Goal: Task Accomplishment & Management: Complete application form

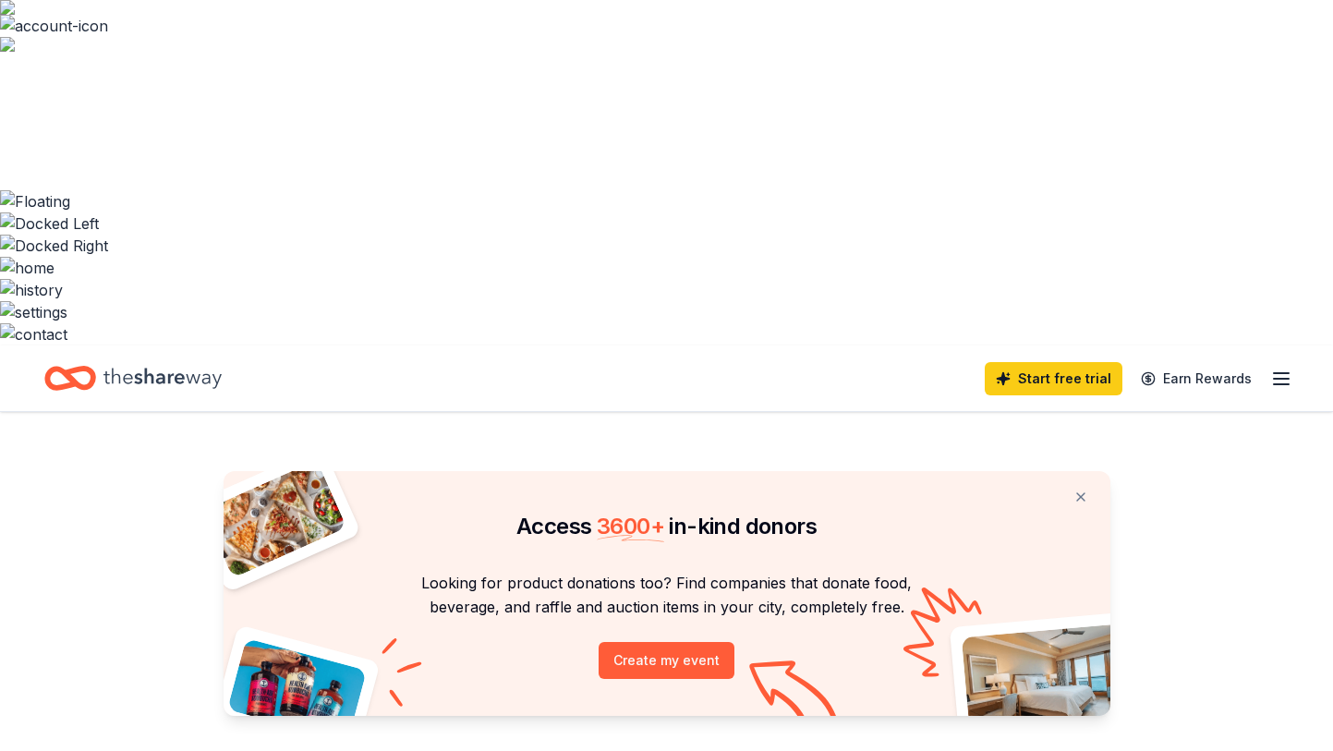
click at [1284, 379] on line "button" at bounding box center [1281, 379] width 15 height 0
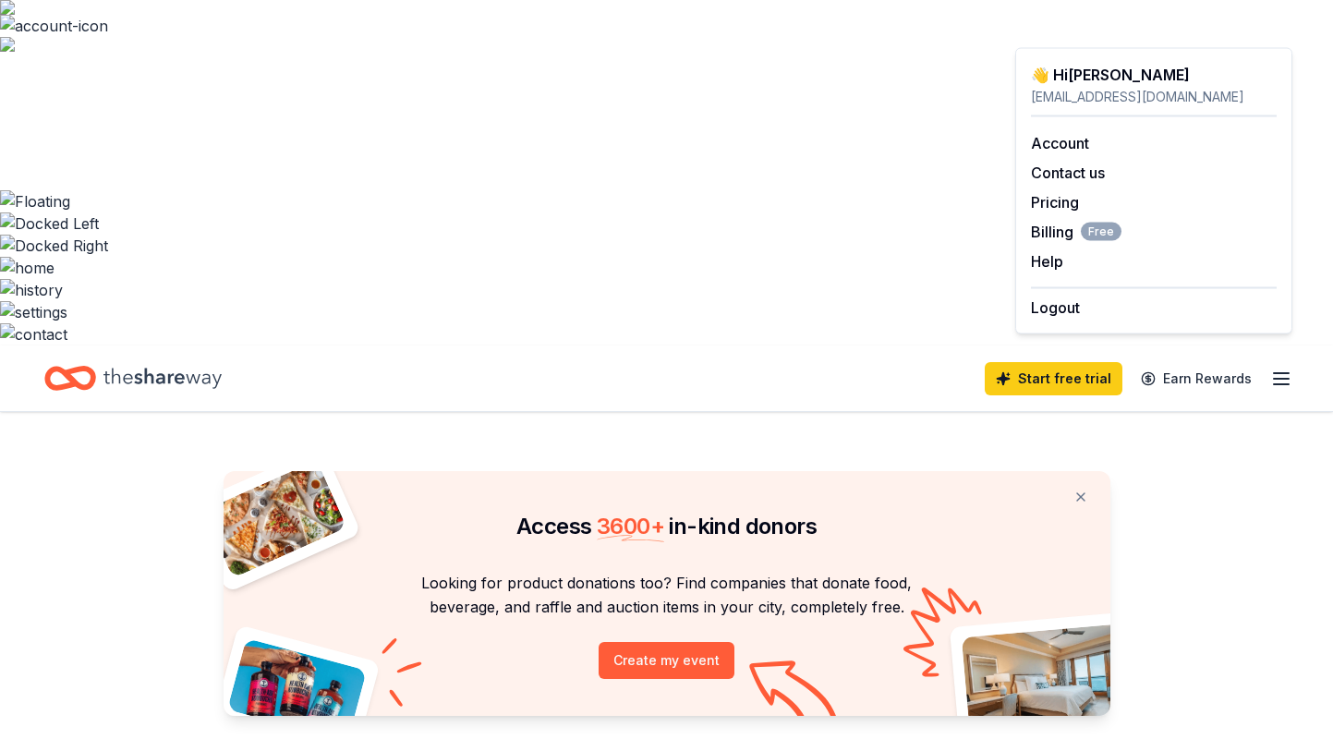
click at [358, 357] on div "Start free trial Earn Rewards" at bounding box center [666, 378] width 1245 height 43
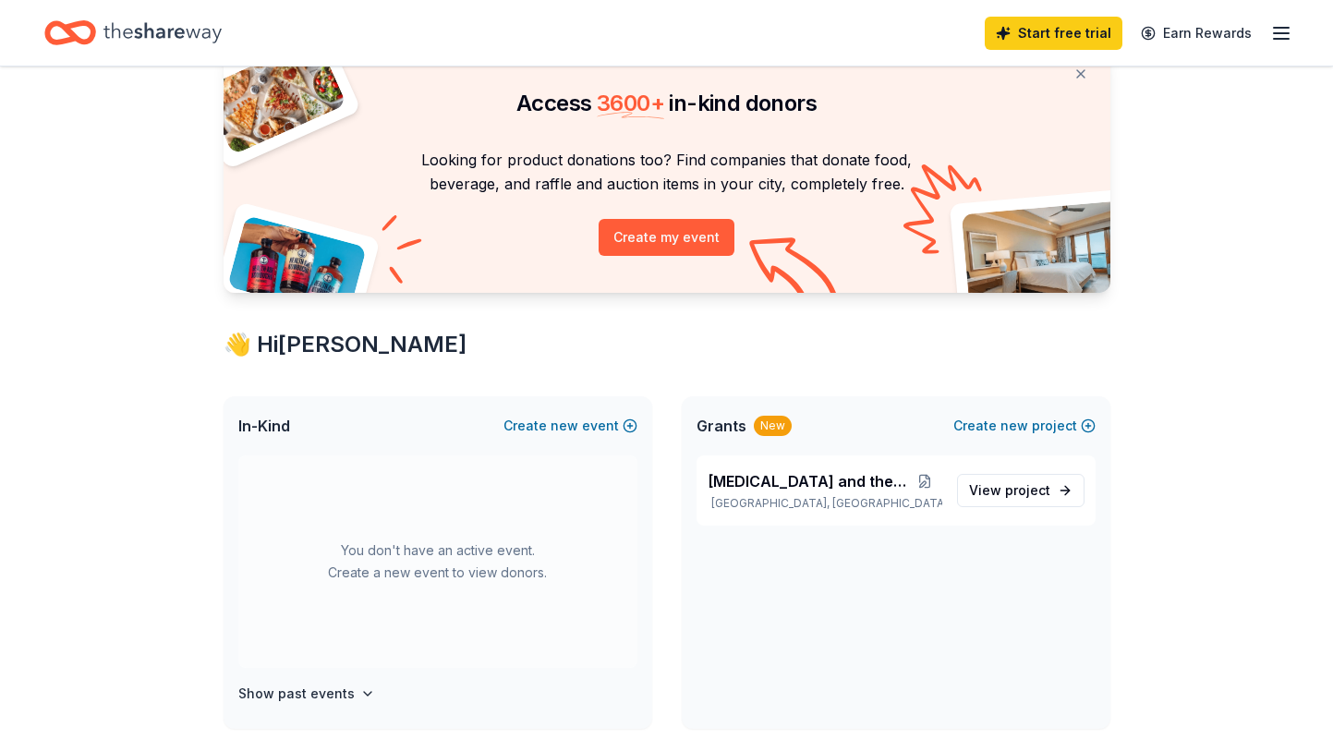
scroll to position [334, 0]
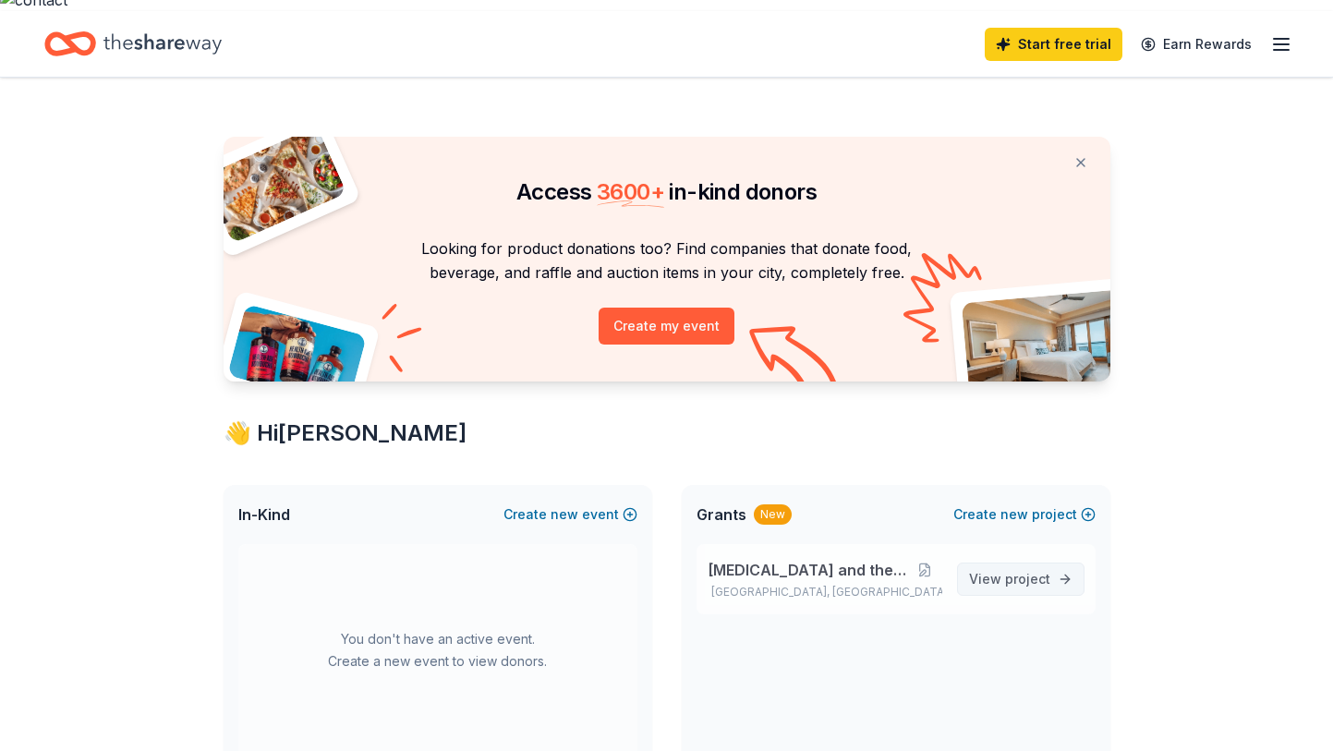
click at [1031, 571] on span "project" at bounding box center [1027, 579] width 45 height 16
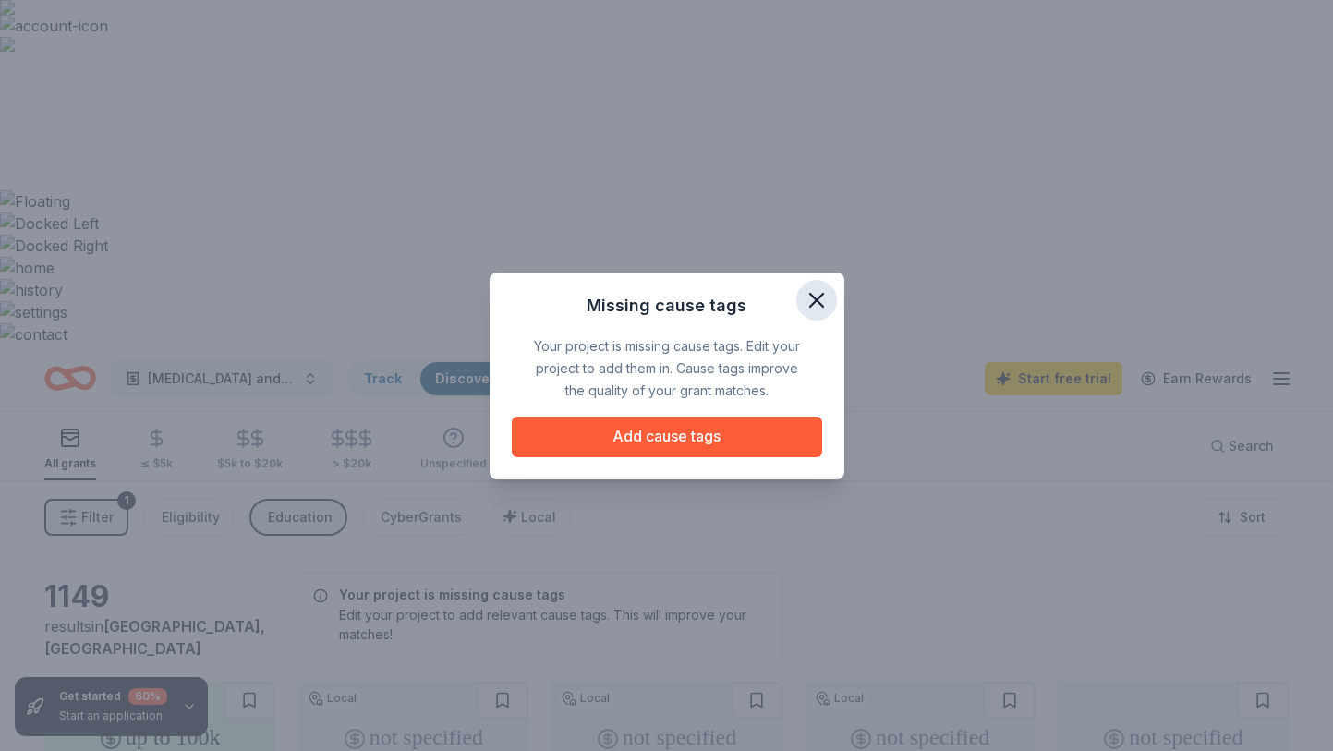
click at [818, 297] on icon "button" at bounding box center [816, 300] width 13 height 13
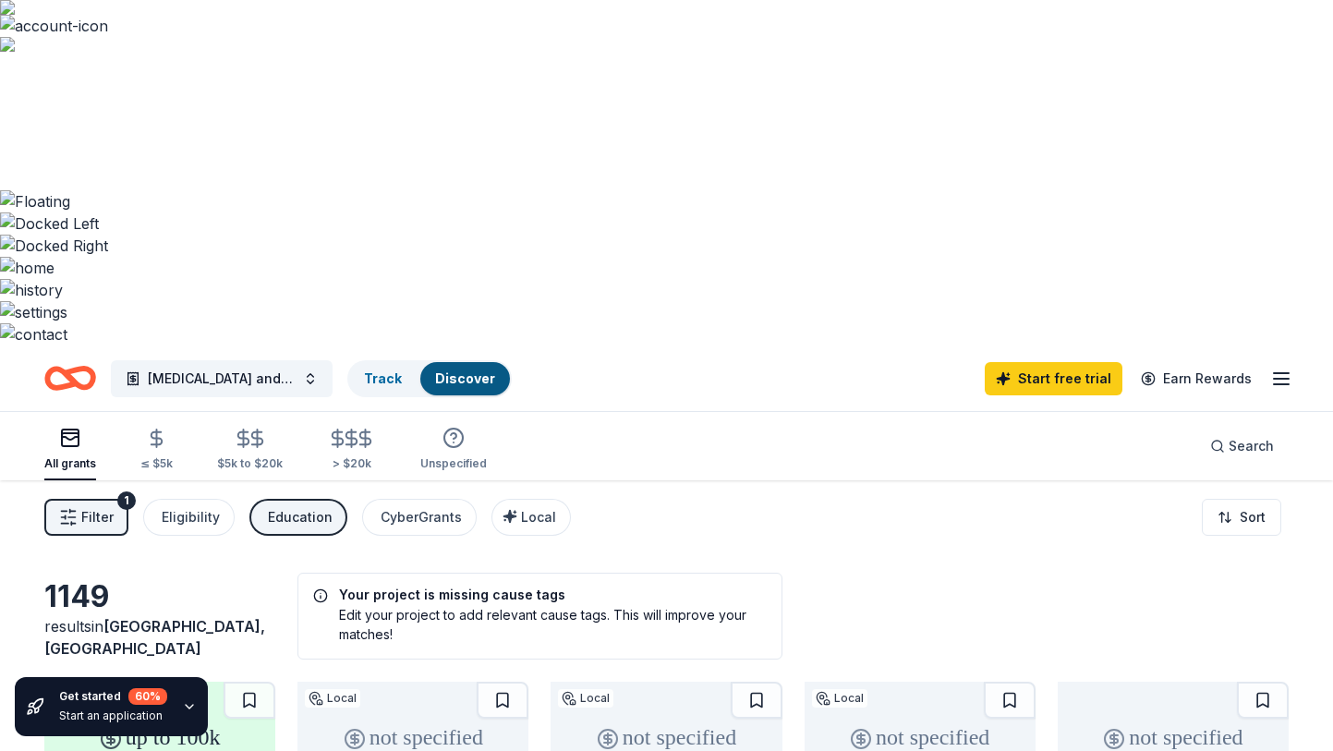
click at [86, 357] on icon "Home" at bounding box center [70, 378] width 52 height 43
click at [1270, 368] on icon "button" at bounding box center [1281, 379] width 22 height 22
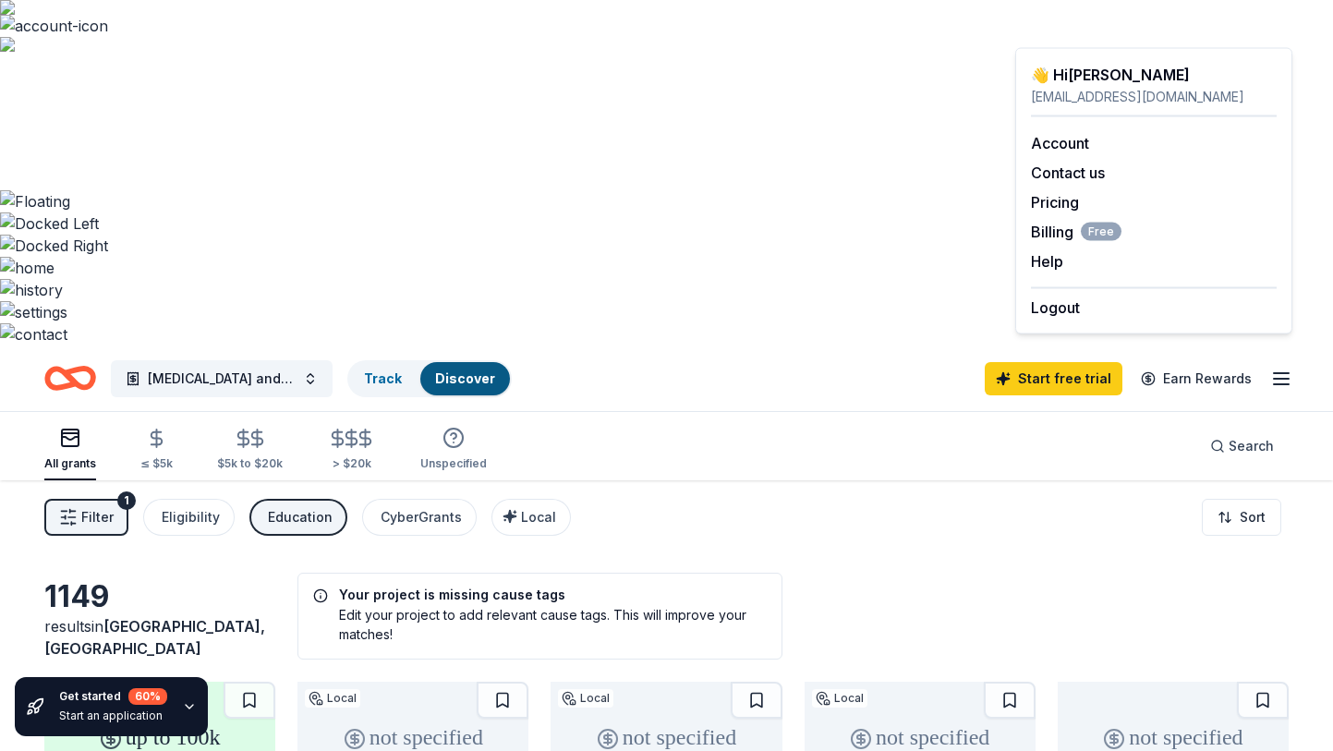
click at [812, 412] on div "All grants ≤ $5k $5k to $20k > $20k Unspecified Search" at bounding box center [666, 446] width 1245 height 68
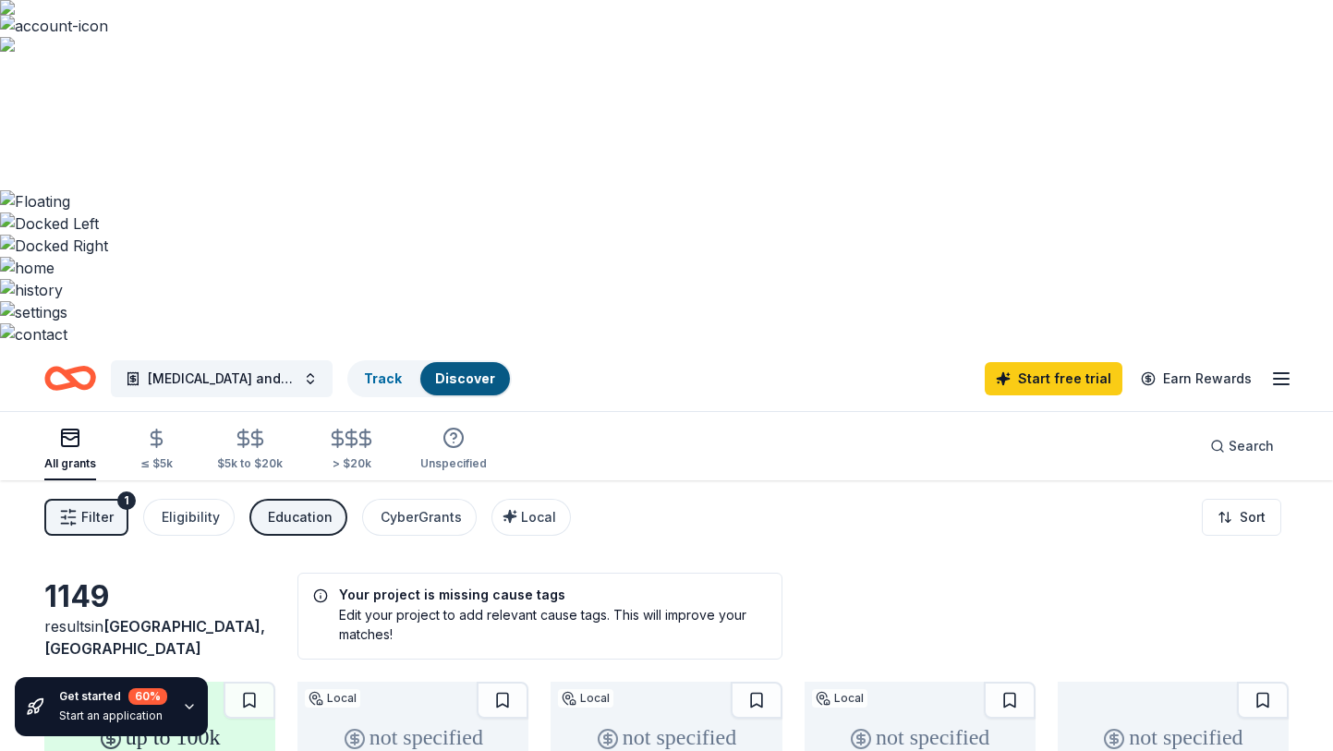
click at [75, 369] on icon "Home" at bounding box center [79, 378] width 29 height 18
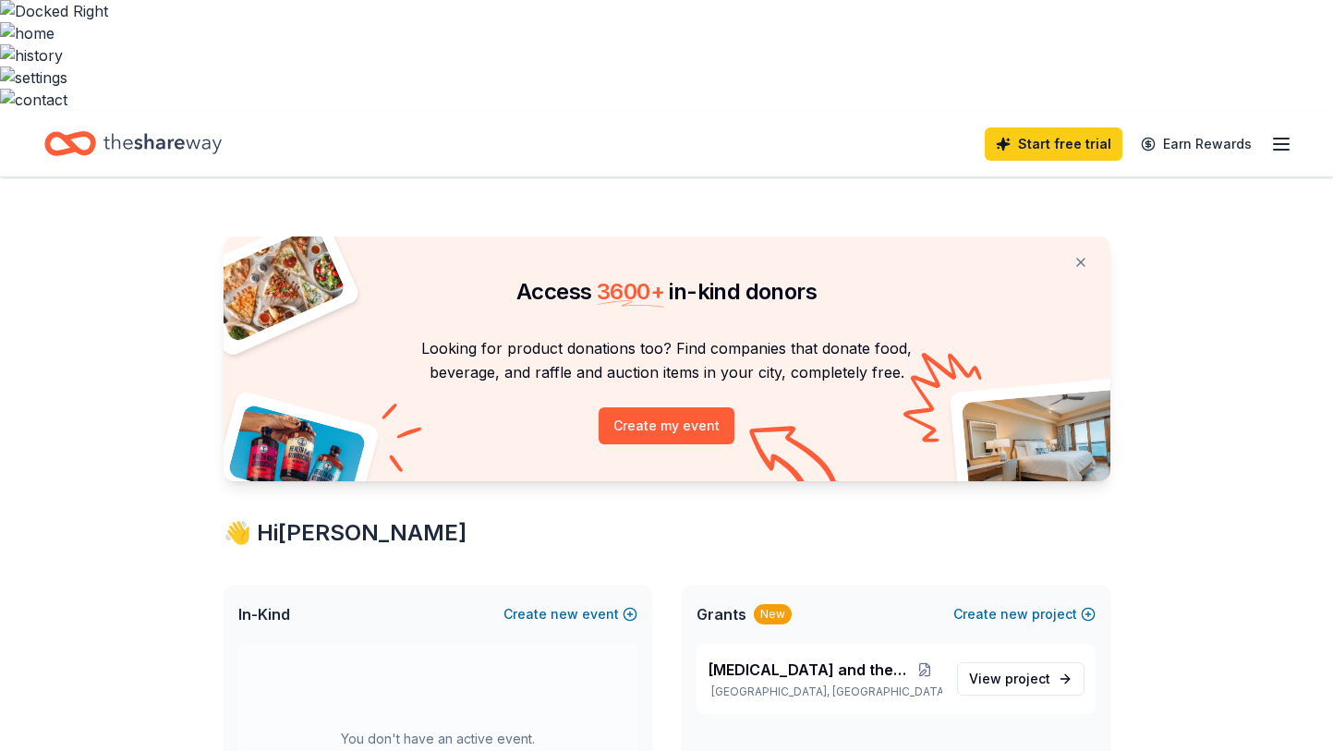
scroll to position [148, 0]
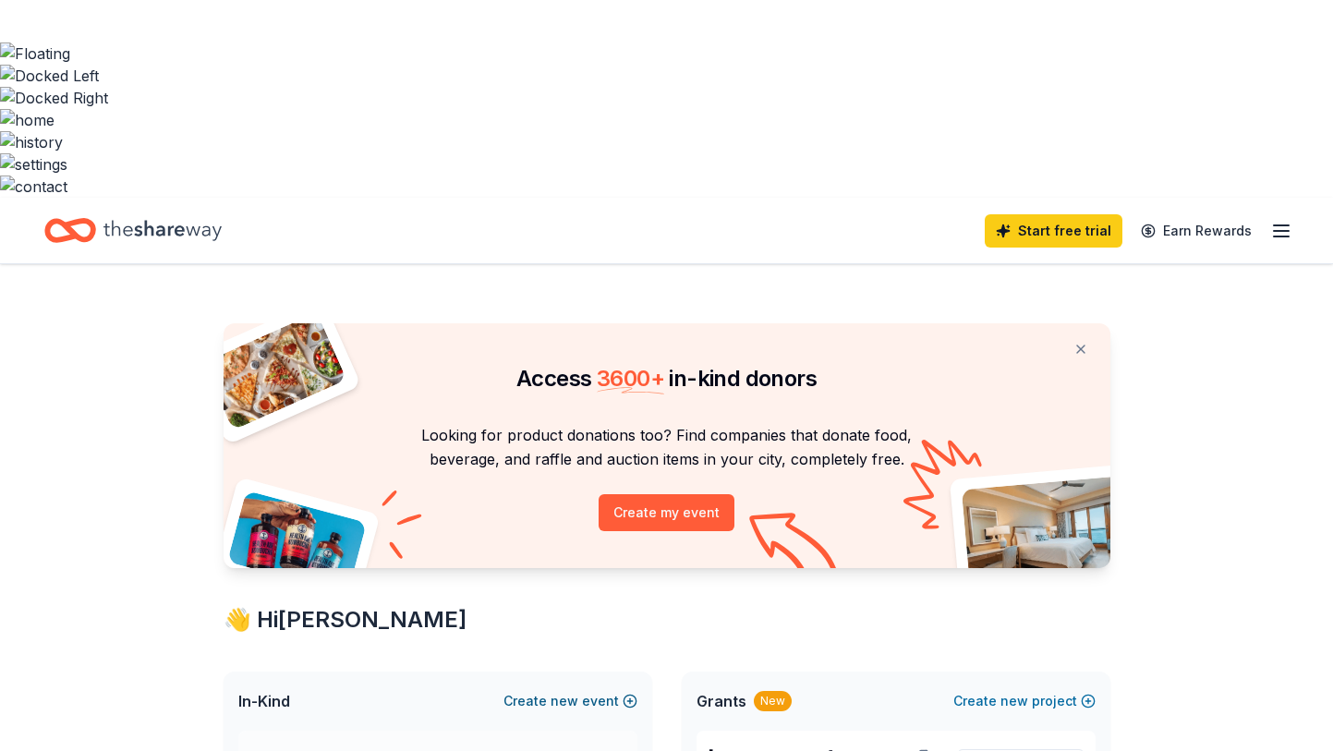
click at [556, 690] on span "new" at bounding box center [565, 701] width 28 height 22
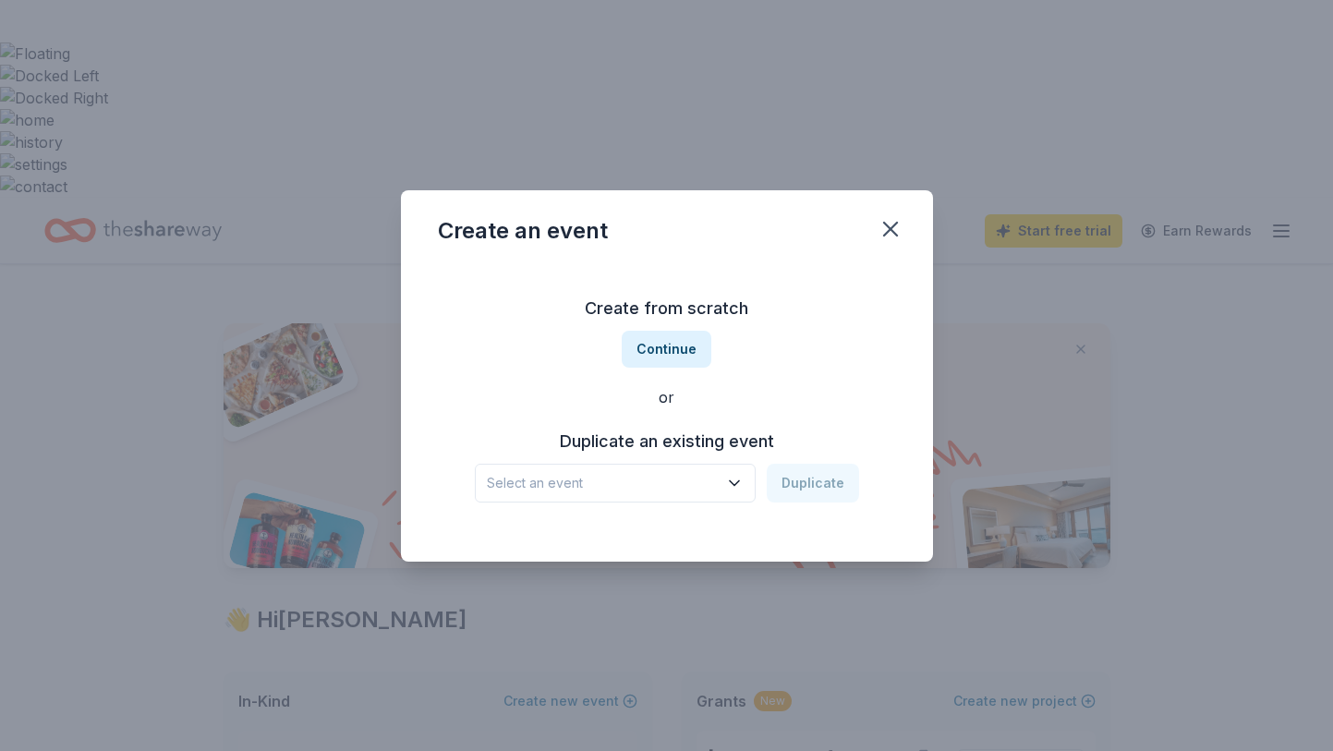
click at [656, 486] on span "Select an event" at bounding box center [602, 483] width 231 height 22
click at [686, 345] on div "Create from scratch Continue or Duplicate an existing event Select an event Dup…" at bounding box center [667, 398] width 458 height 268
click at [674, 343] on button "Continue" at bounding box center [667, 349] width 90 height 37
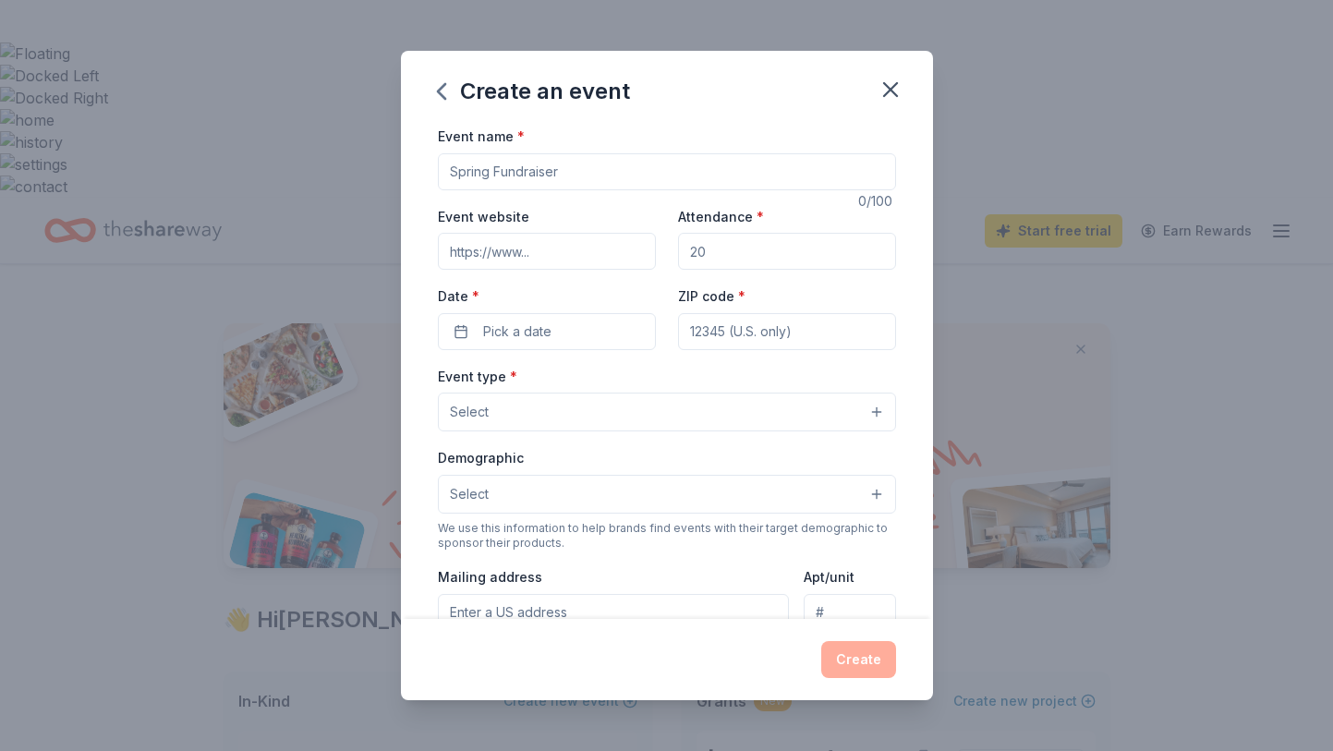
click at [569, 163] on input "Event name *" at bounding box center [667, 171] width 458 height 37
type input "Winter Writing Retreat"
click at [561, 234] on input "Event website" at bounding box center [547, 251] width 218 height 37
type input "[DOMAIN_NAME]"
click at [589, 322] on button "Pick a date" at bounding box center [547, 331] width 218 height 37
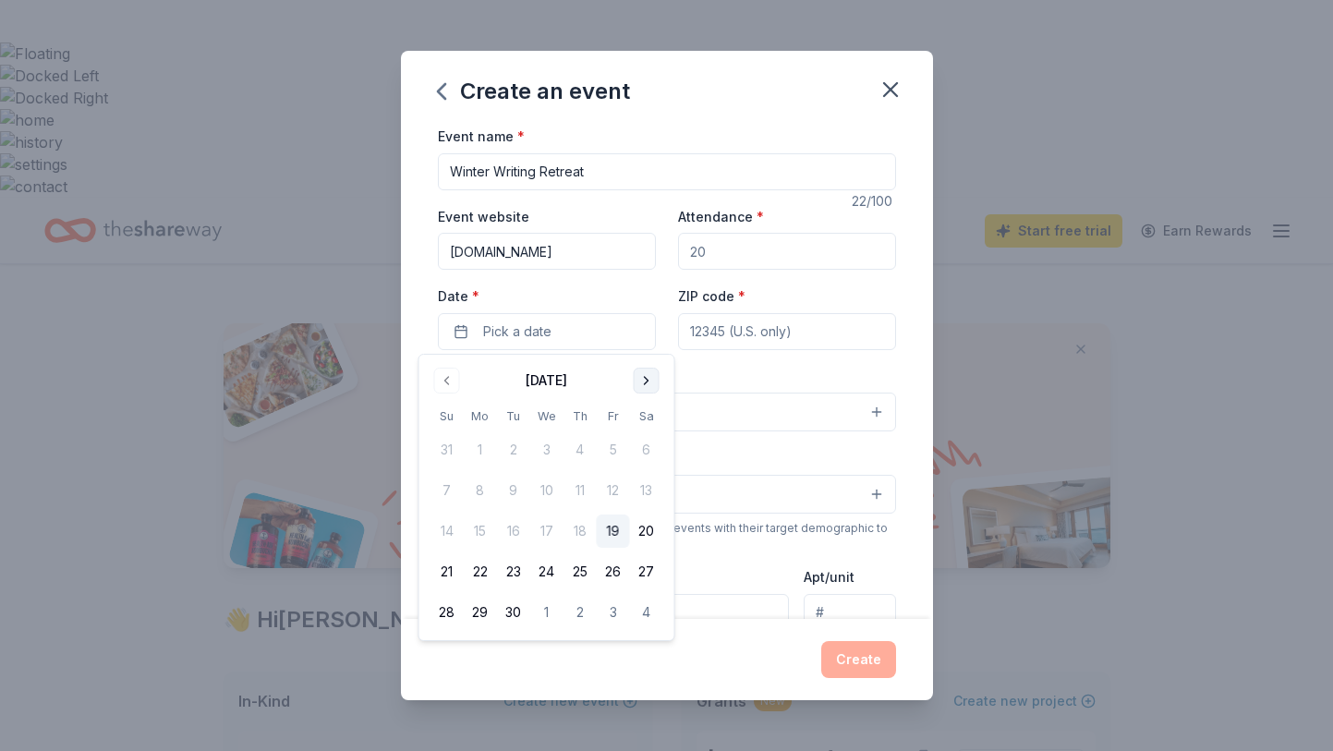
click at [654, 377] on button "Go to next month" at bounding box center [647, 381] width 26 height 26
click at [604, 607] on button "30" at bounding box center [613, 612] width 33 height 33
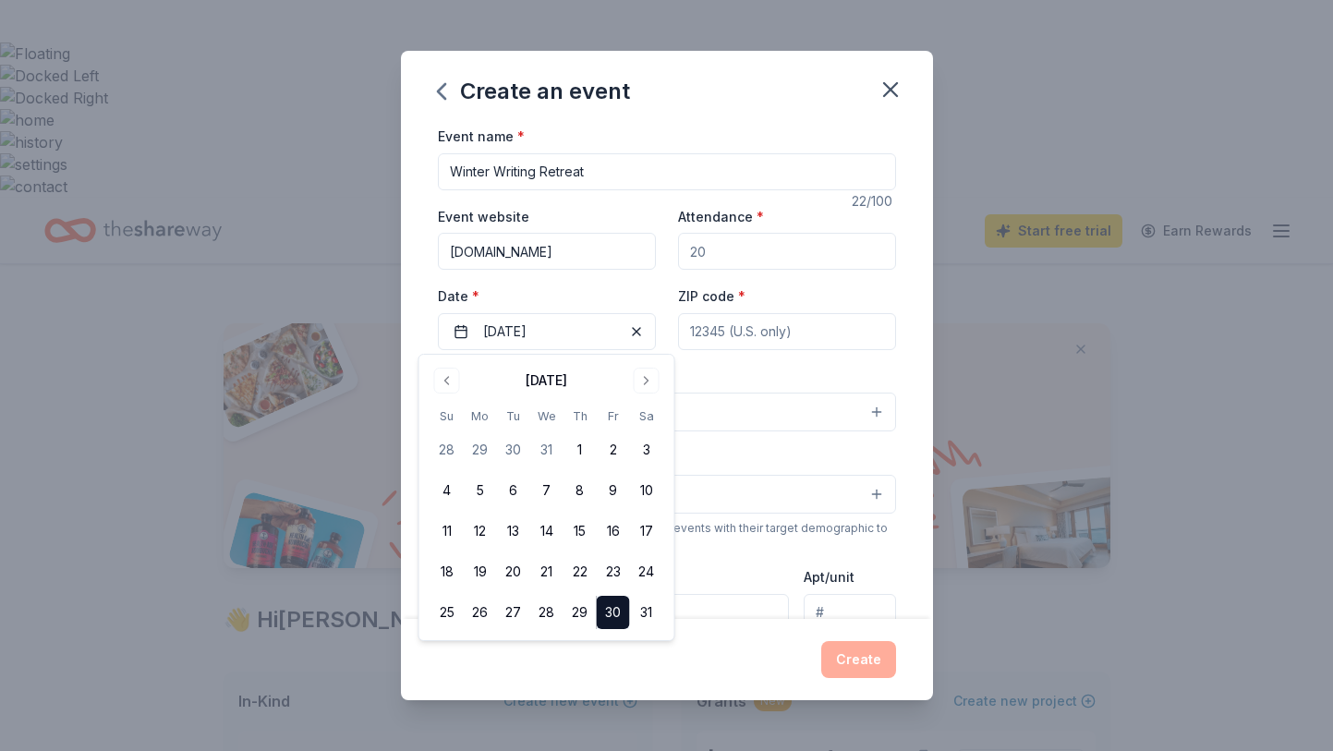
click at [756, 326] on input "ZIP code *" at bounding box center [787, 331] width 218 height 37
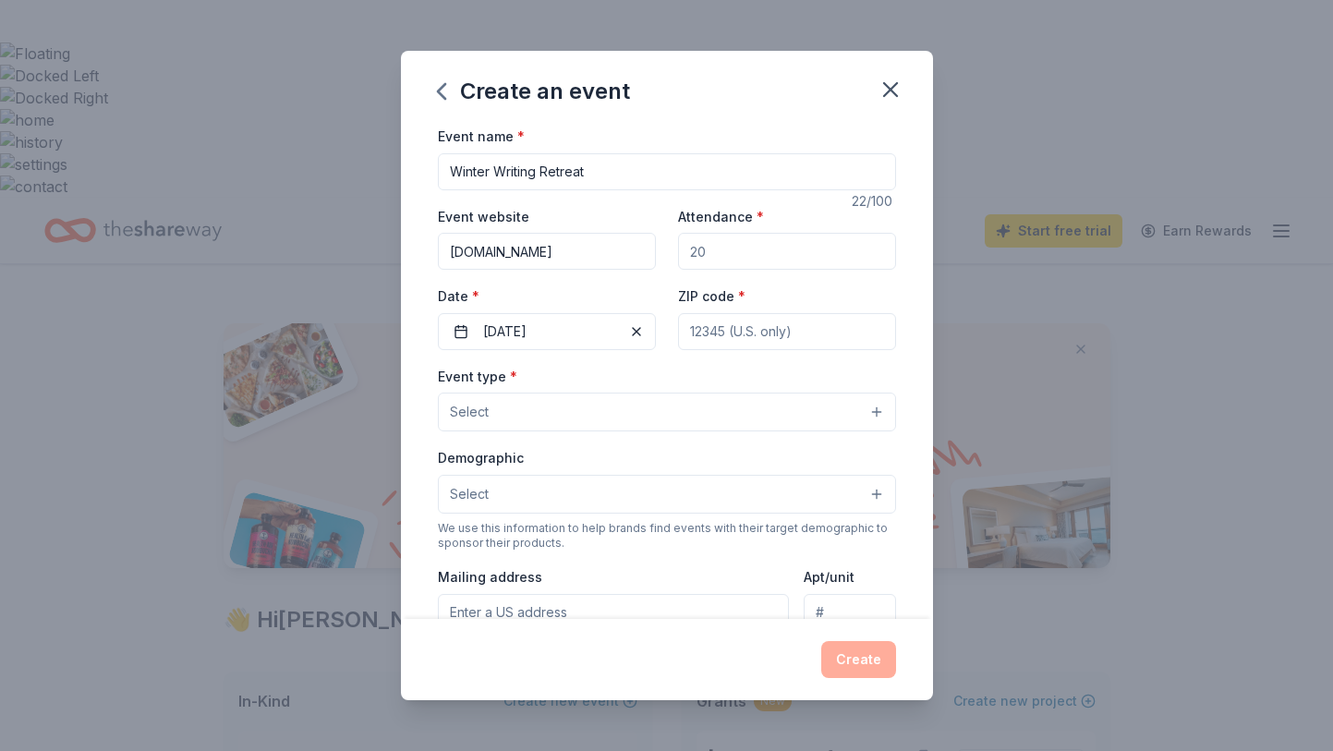
type input "60540"
type input "[STREET_ADDRESS][PERSON_NAME]"
click at [591, 407] on button "Select" at bounding box center [667, 412] width 458 height 39
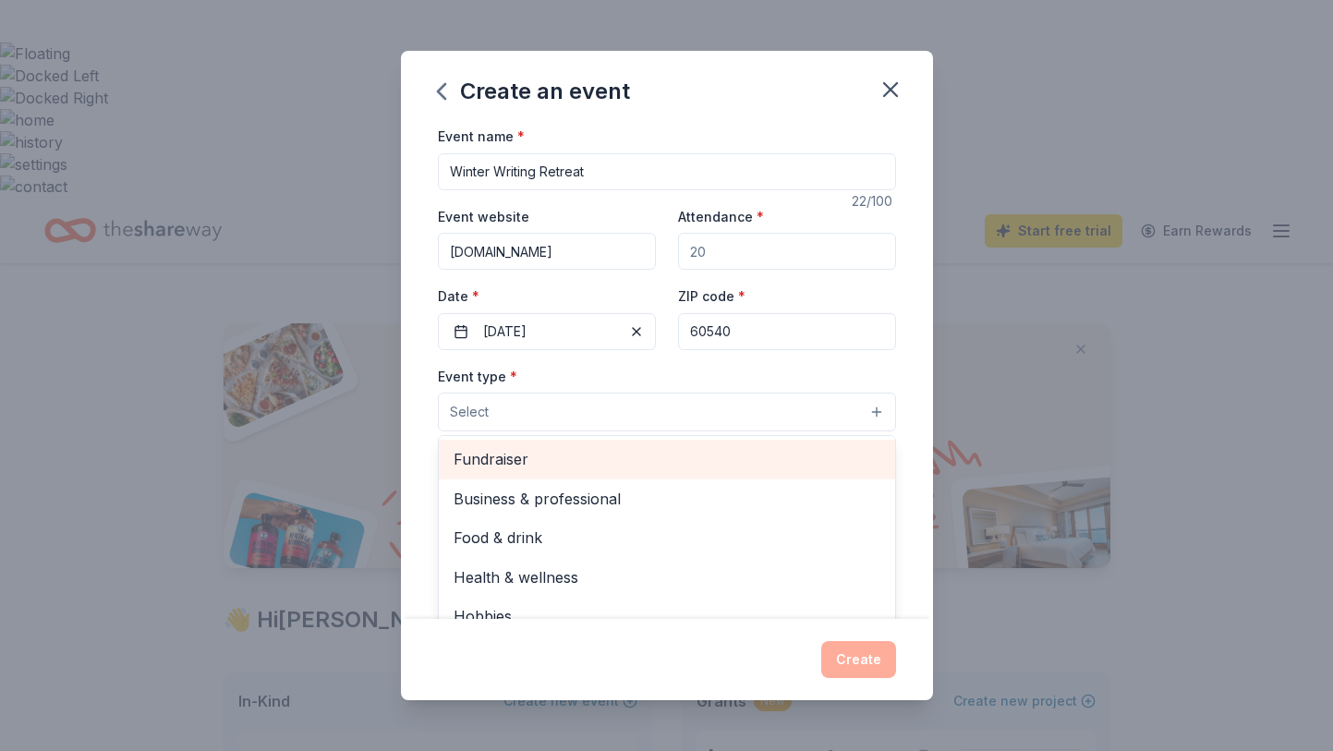
click at [539, 461] on span "Fundraiser" at bounding box center [667, 459] width 427 height 24
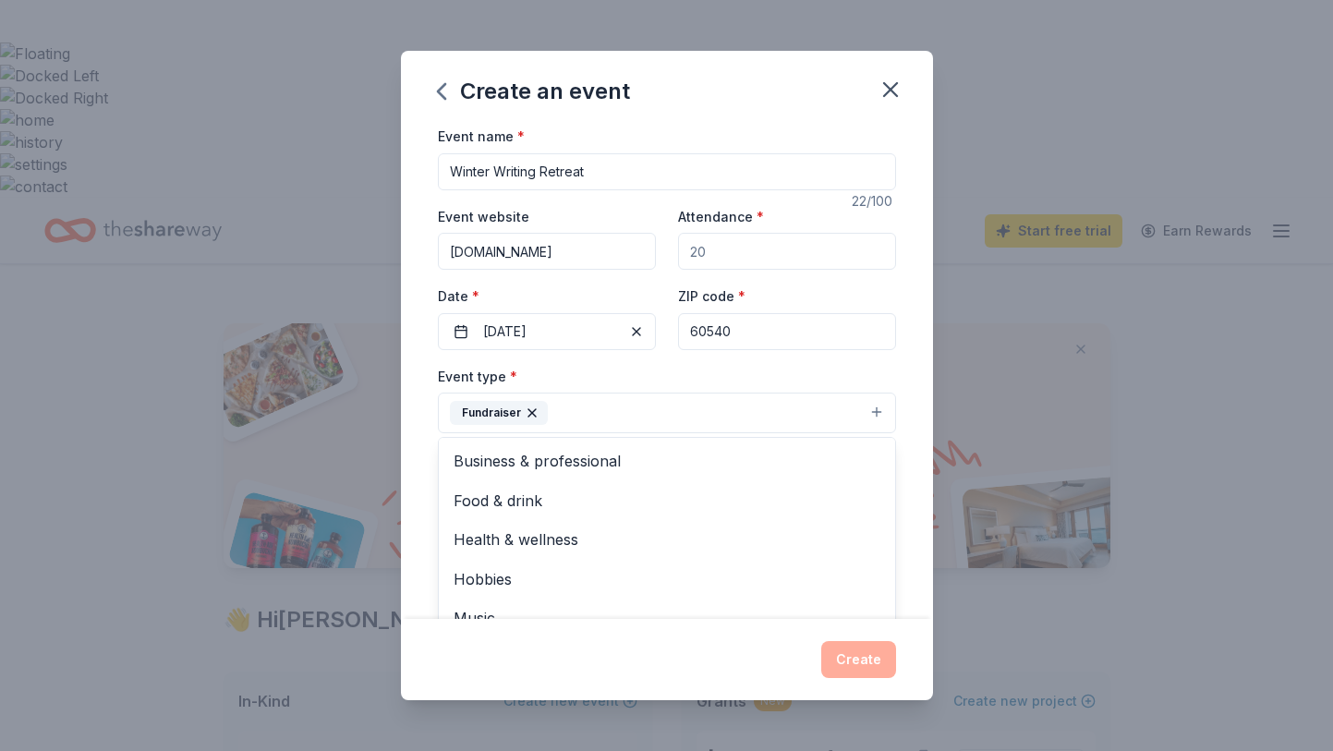
click at [416, 456] on div "Event name * Winter Writing Retreat 22 /100 Event website [DOMAIN_NAME] Attenda…" at bounding box center [667, 372] width 532 height 494
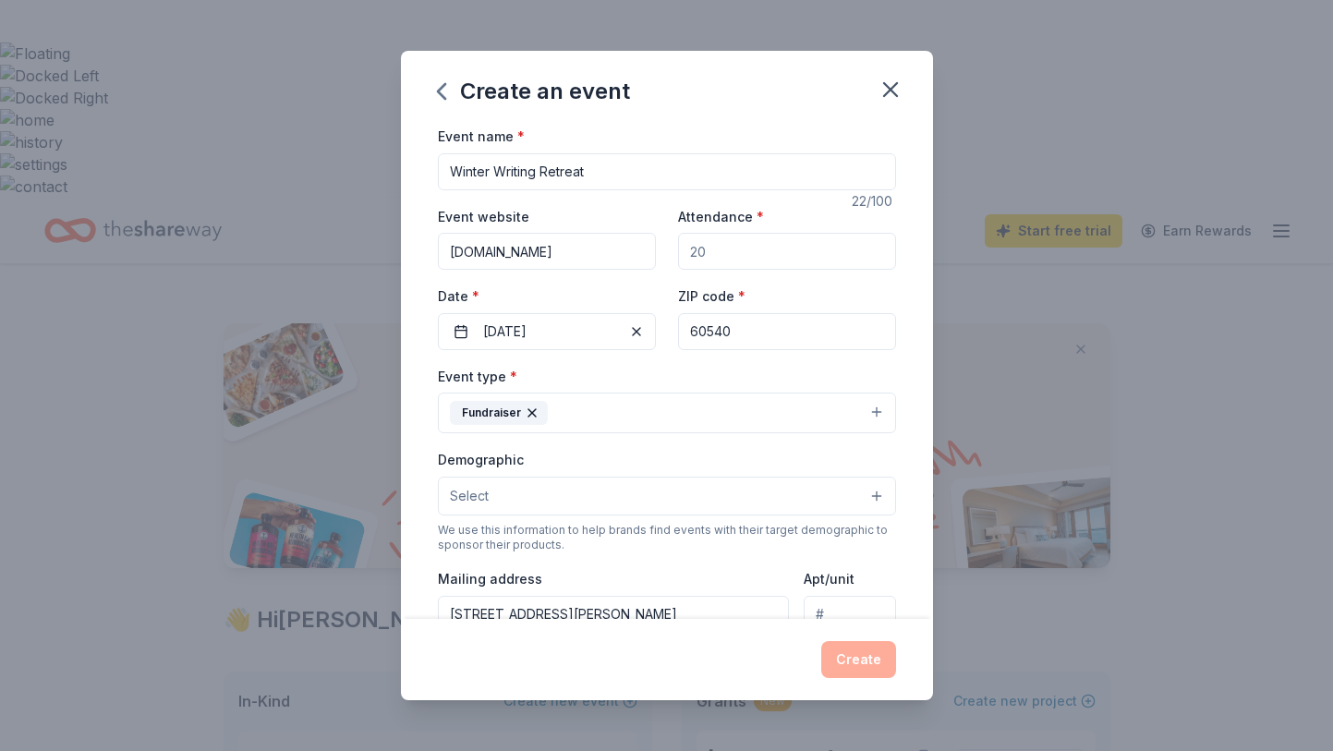
click at [470, 497] on span "Select" at bounding box center [469, 496] width 39 height 22
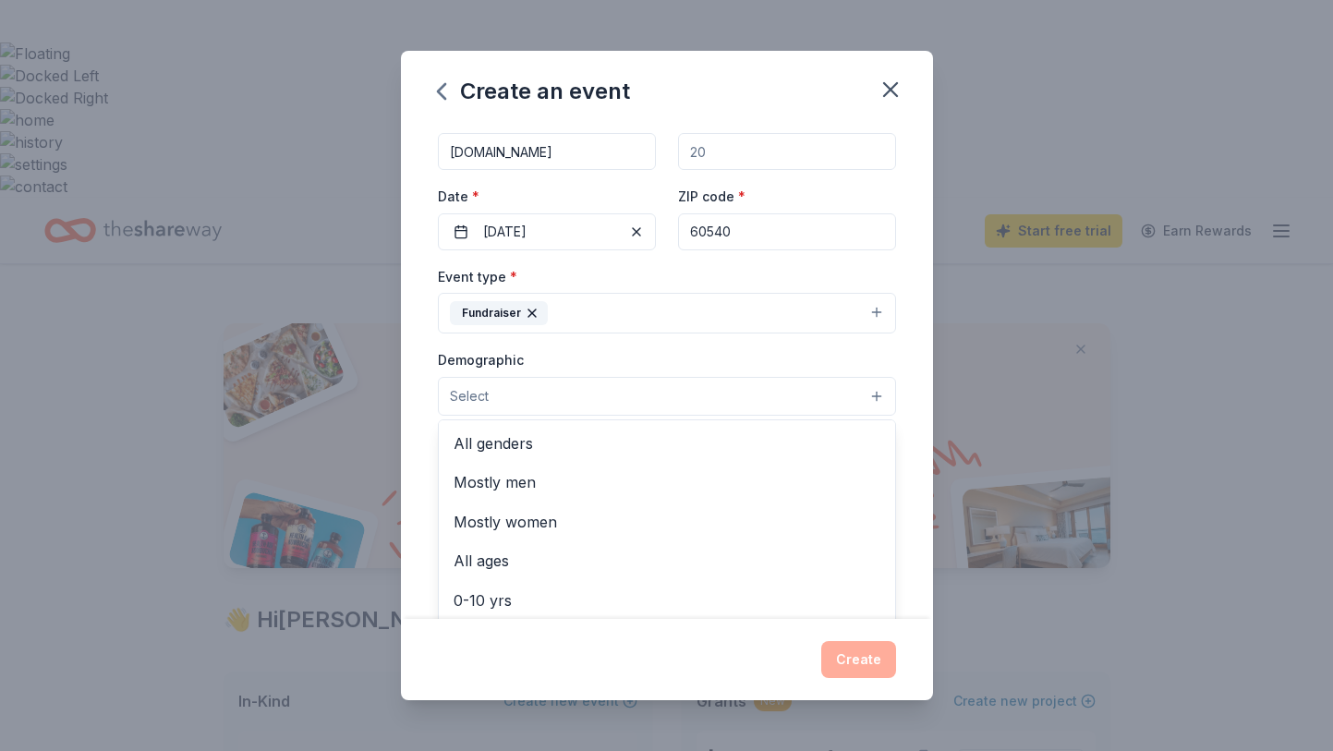
scroll to position [125, 0]
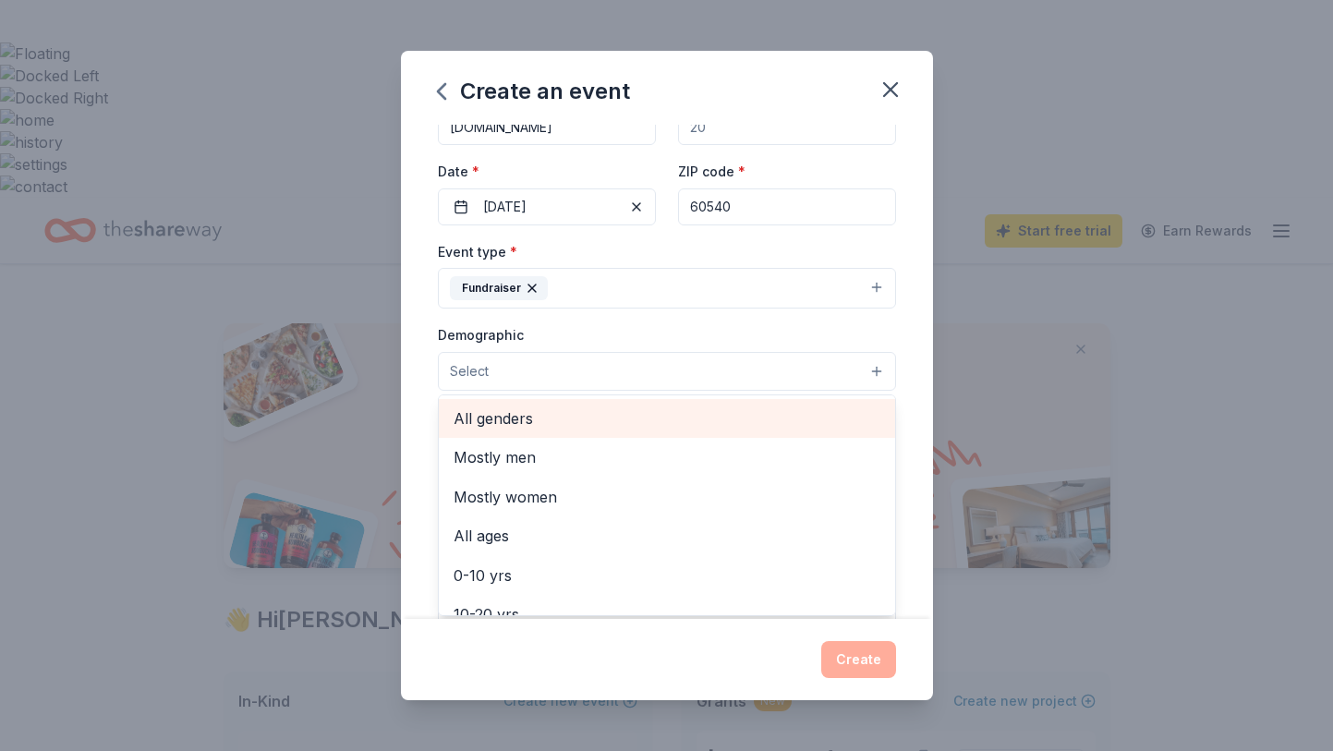
click at [494, 425] on span "All genders" at bounding box center [667, 419] width 427 height 24
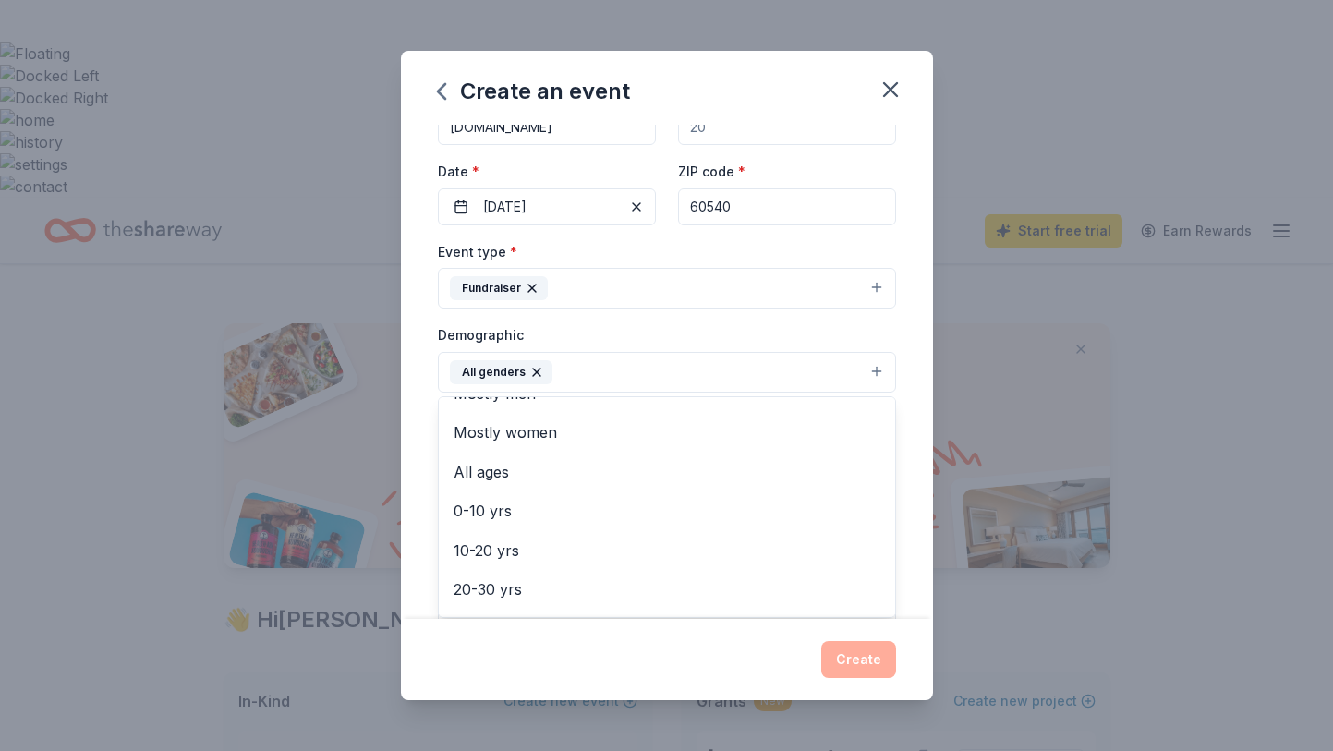
click at [402, 528] on div "Event name * Winter Writing Retreat 22 /100 Event website [DOMAIN_NAME] Attenda…" at bounding box center [667, 372] width 532 height 494
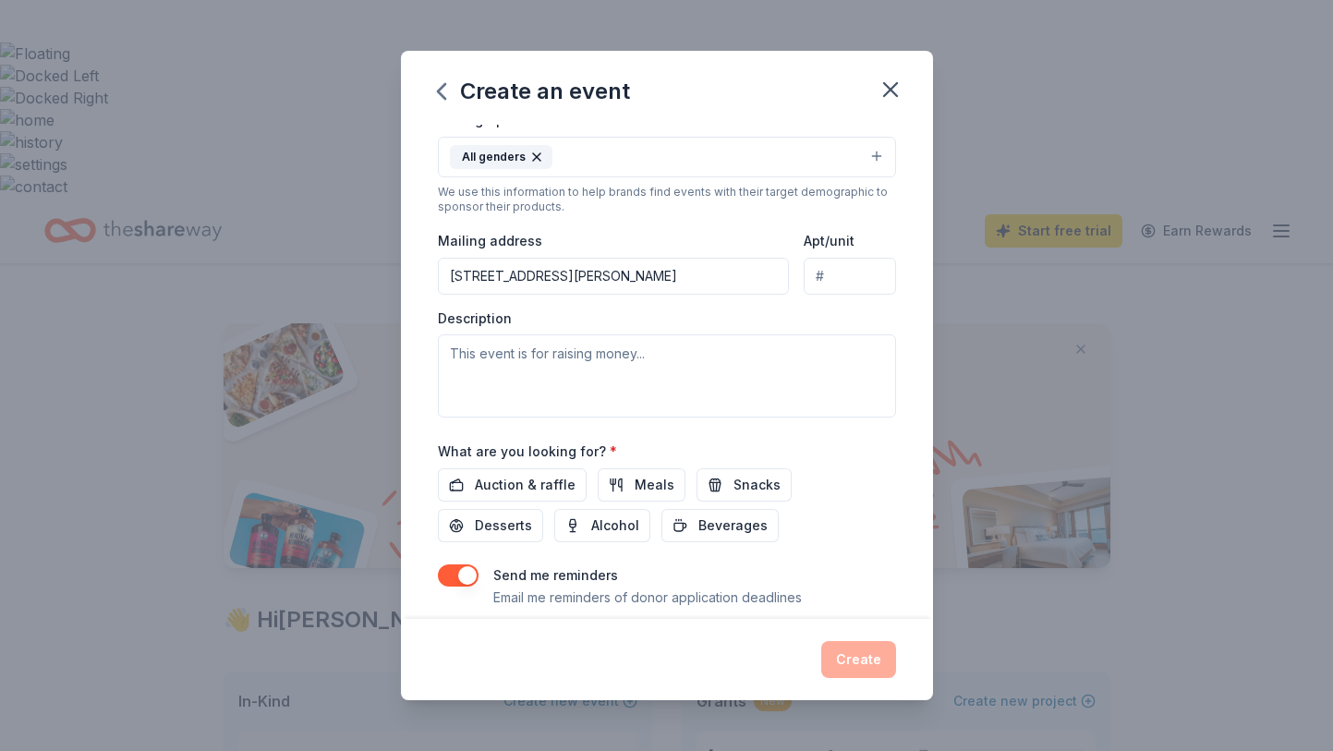
scroll to position [393, 0]
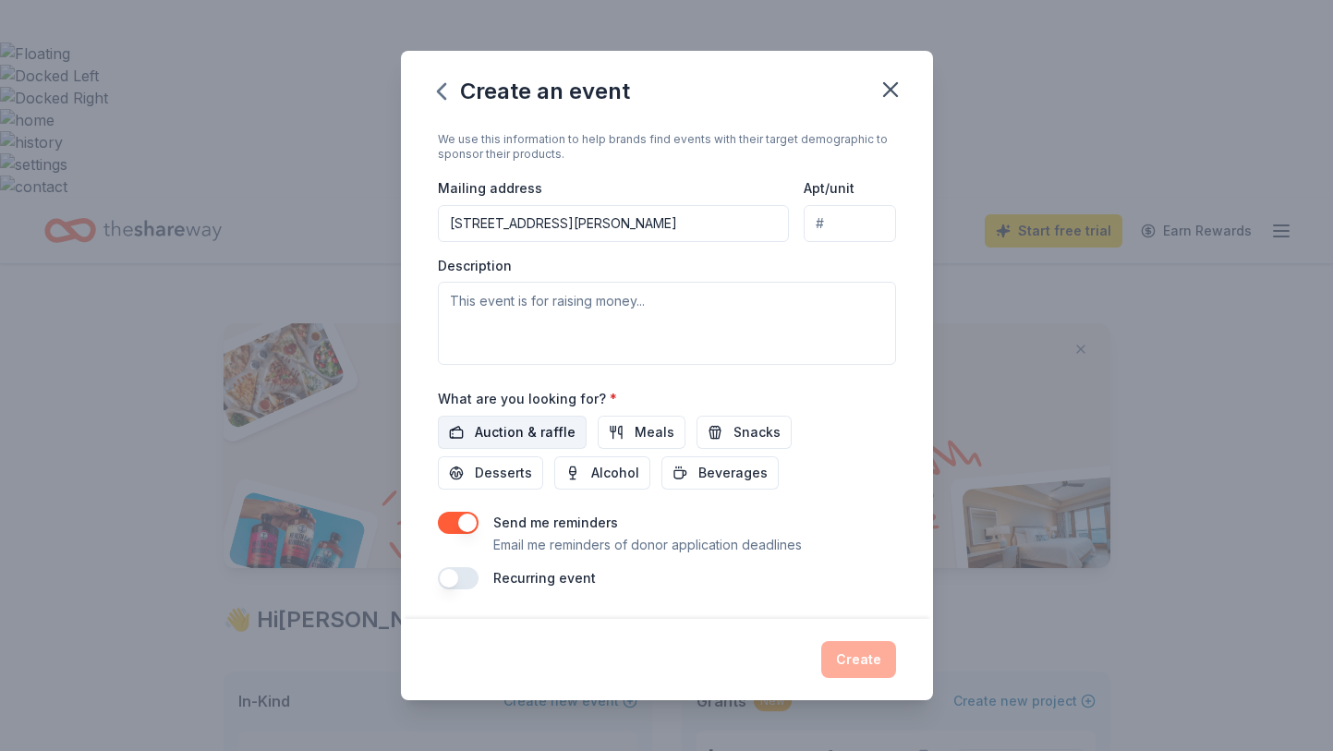
click at [546, 433] on span "Auction & raffle" at bounding box center [525, 432] width 101 height 22
click at [462, 518] on button "button" at bounding box center [458, 523] width 41 height 22
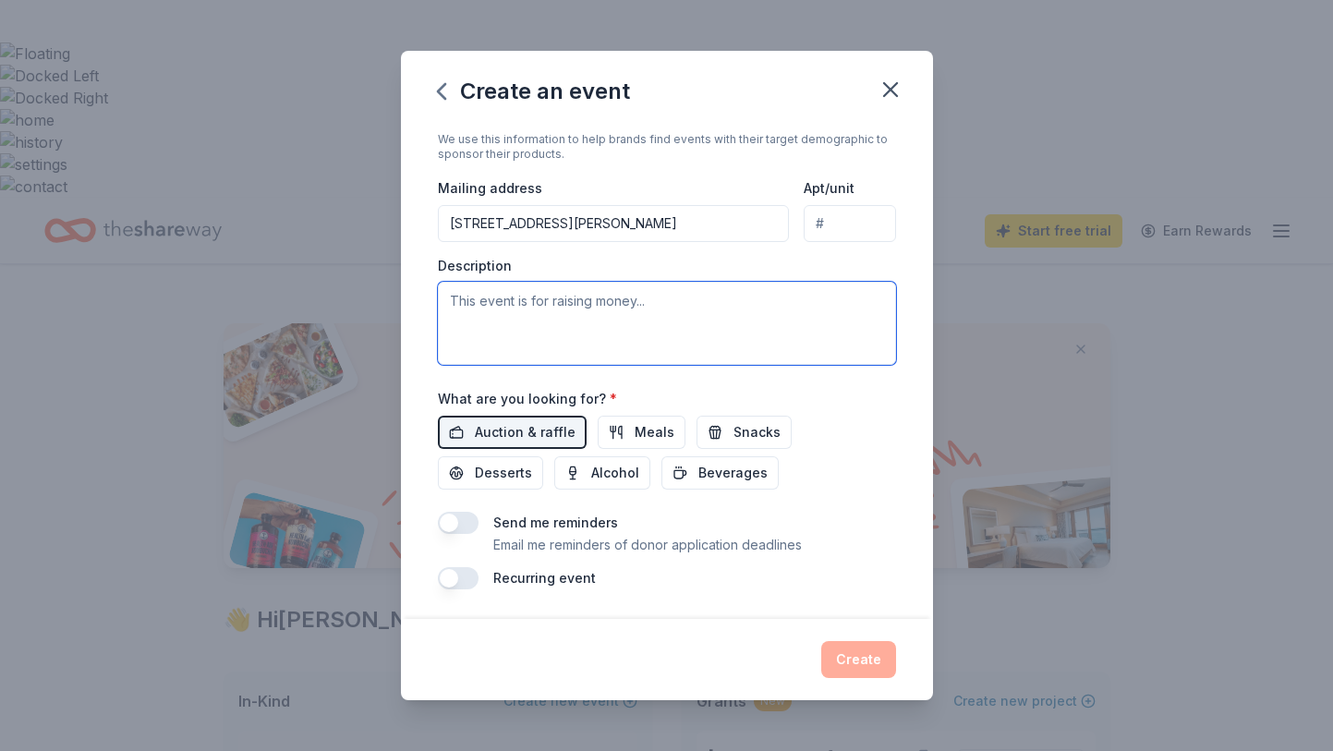
click at [642, 297] on textarea at bounding box center [667, 323] width 458 height 83
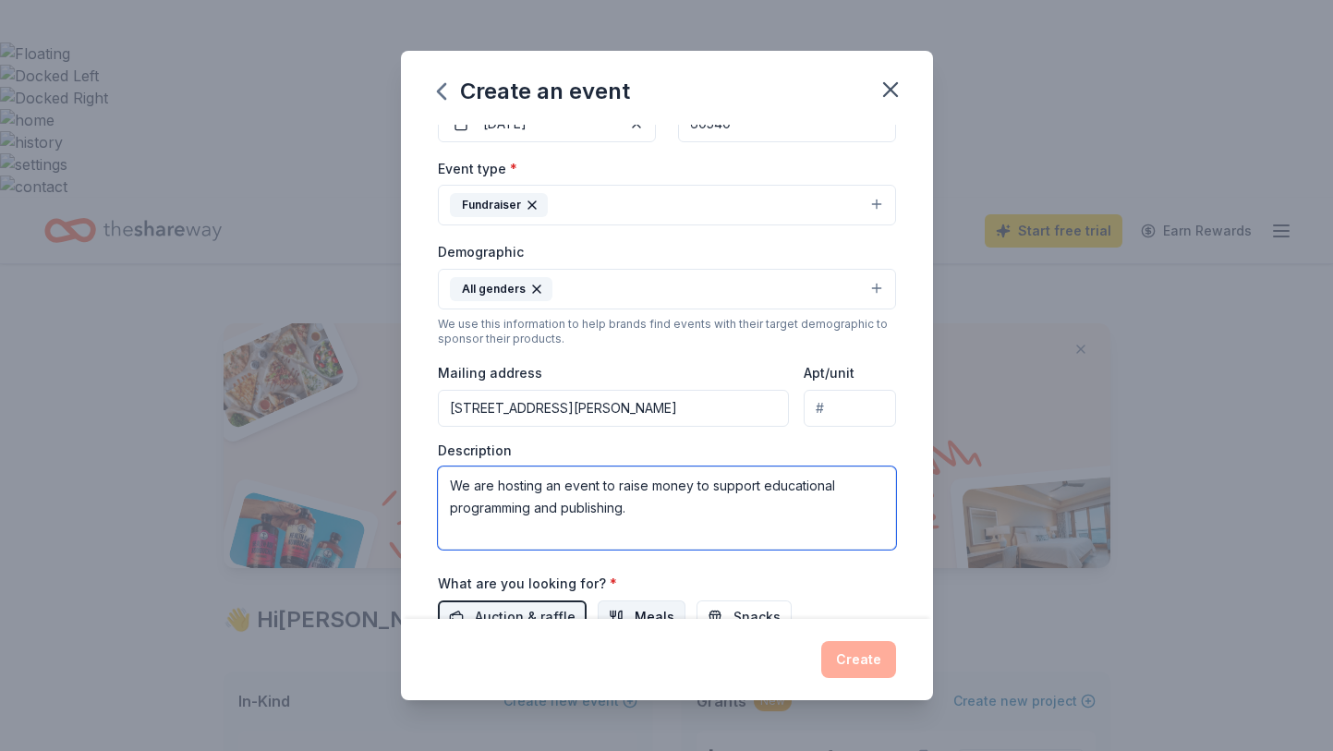
scroll to position [0, 0]
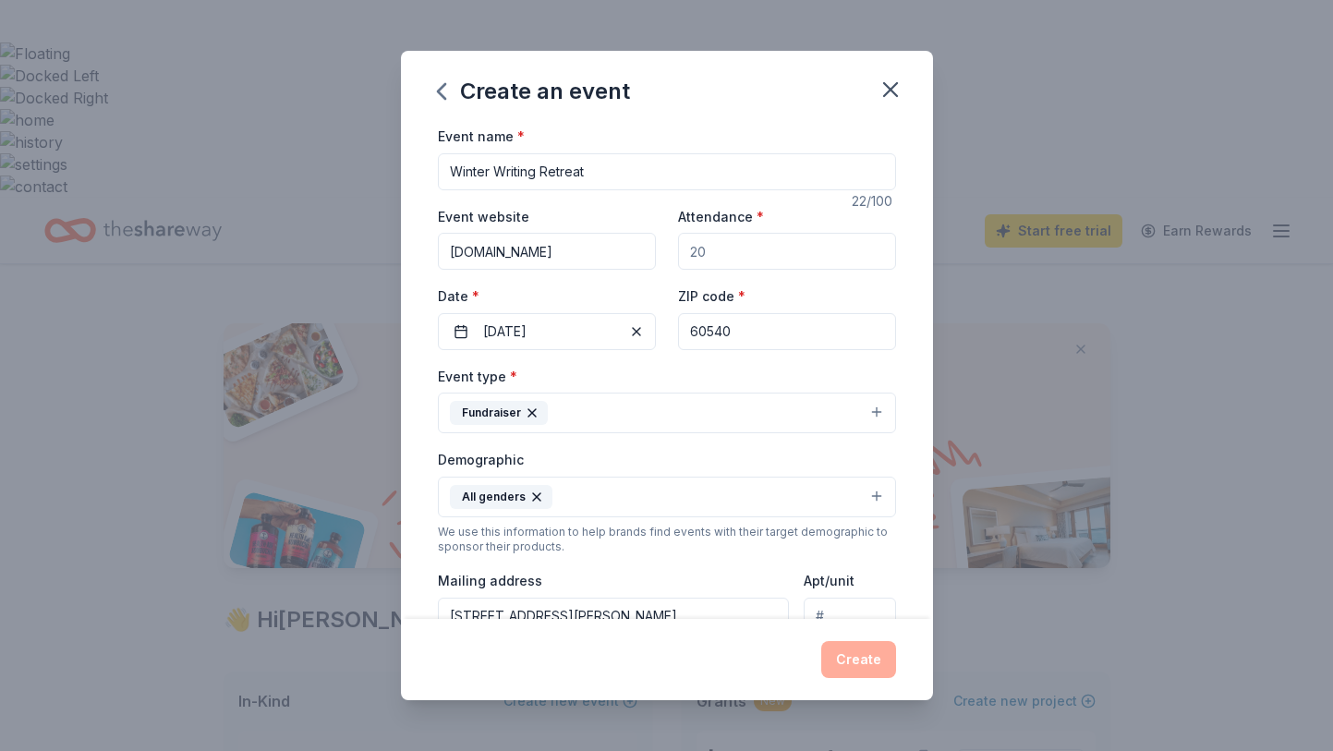
type textarea "We are hosting an event to raise money to support educational programming and p…"
click at [755, 276] on div "Event website [DOMAIN_NAME] Attendance * Date * [DATE] ZIP code * 60540" at bounding box center [667, 277] width 458 height 145
click at [748, 259] on input "Attendance *" at bounding box center [787, 251] width 218 height 37
type input "25"
click at [707, 383] on div "Event type * Fundraiser" at bounding box center [667, 399] width 458 height 69
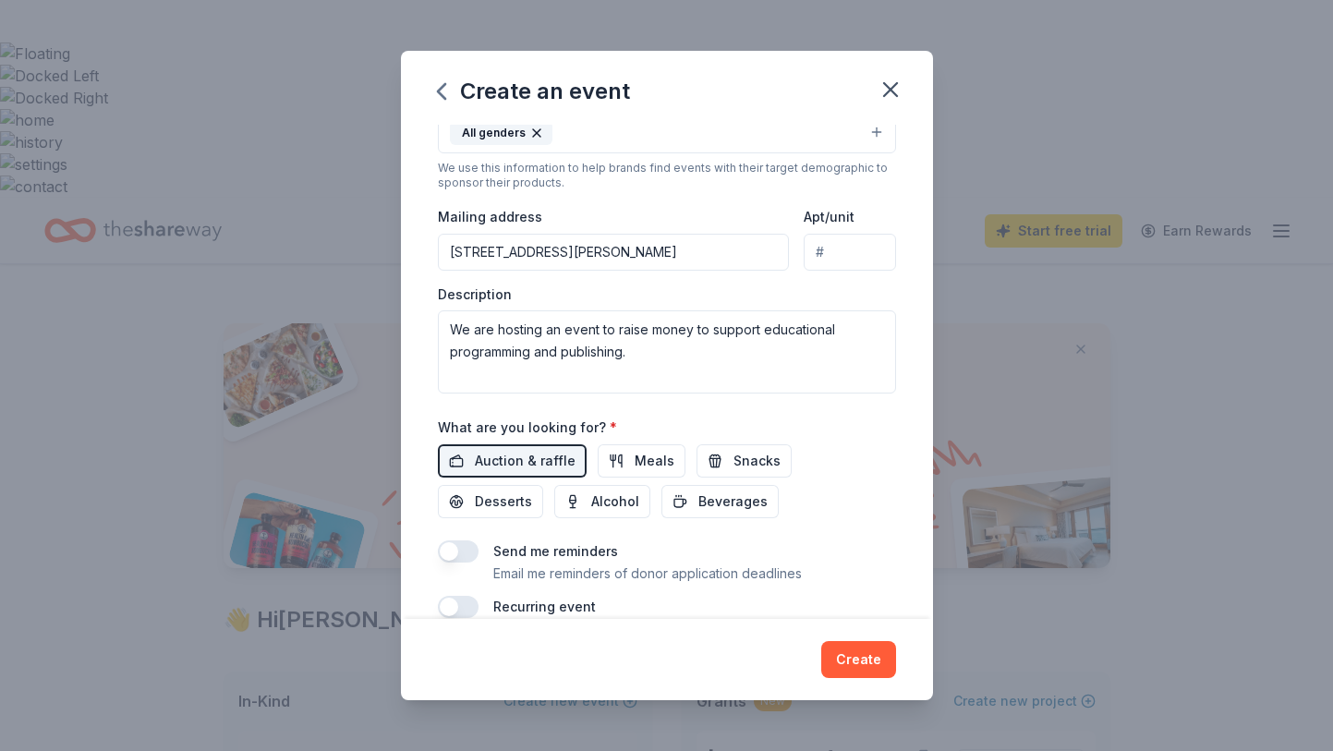
scroll to position [393, 0]
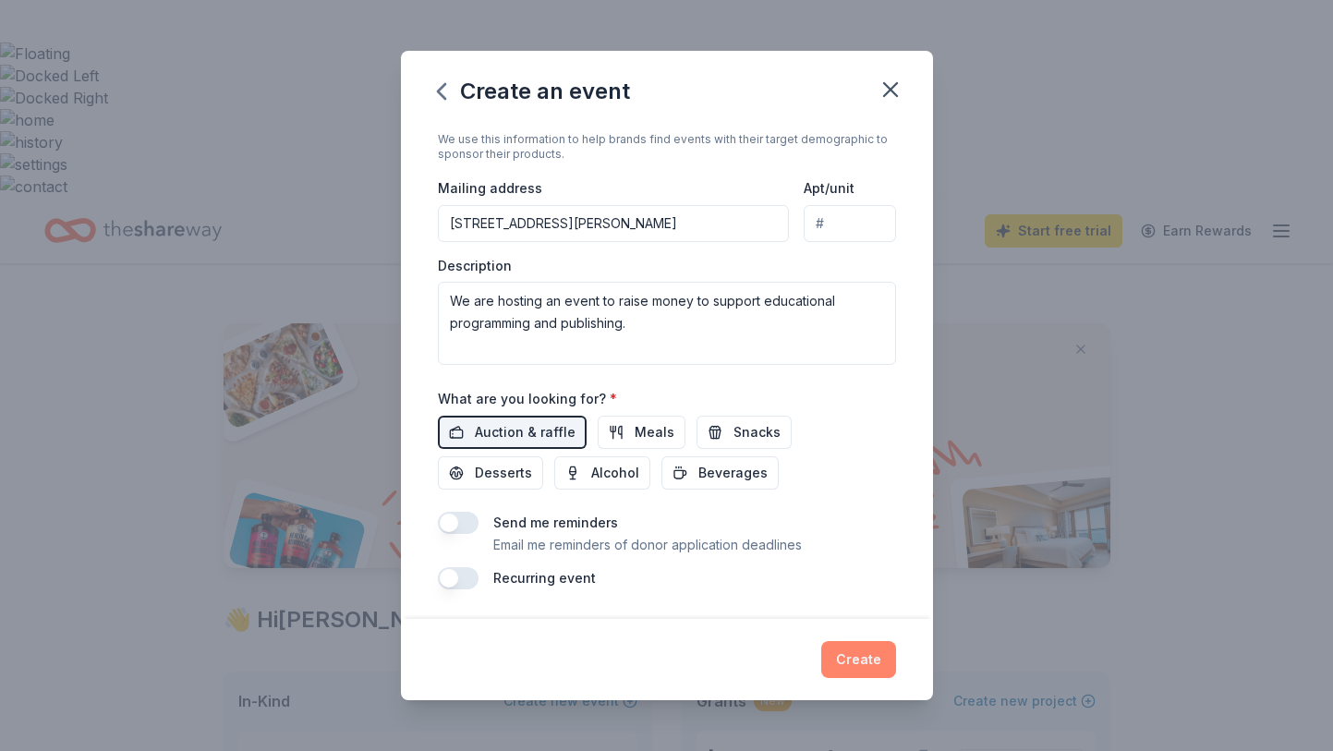
click at [846, 664] on button "Create" at bounding box center [858, 659] width 75 height 37
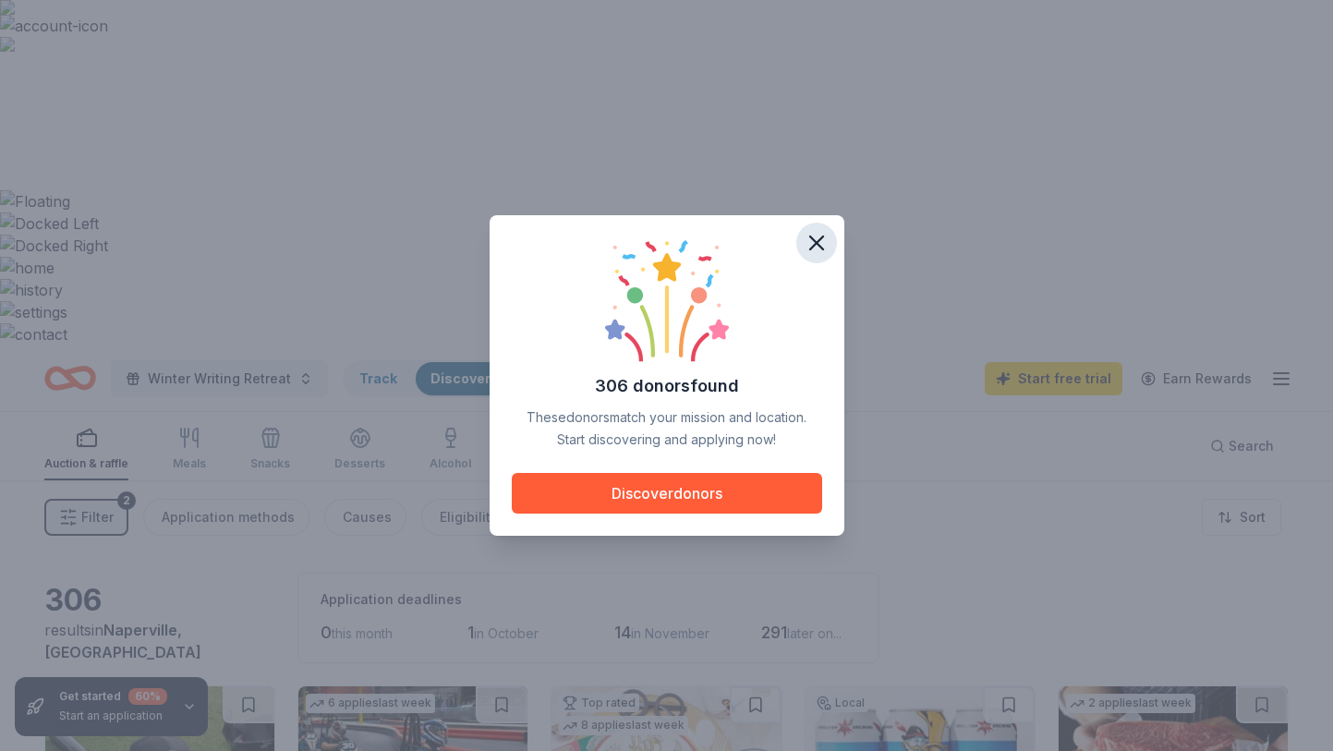
click at [826, 231] on icon "button" at bounding box center [817, 243] width 26 height 26
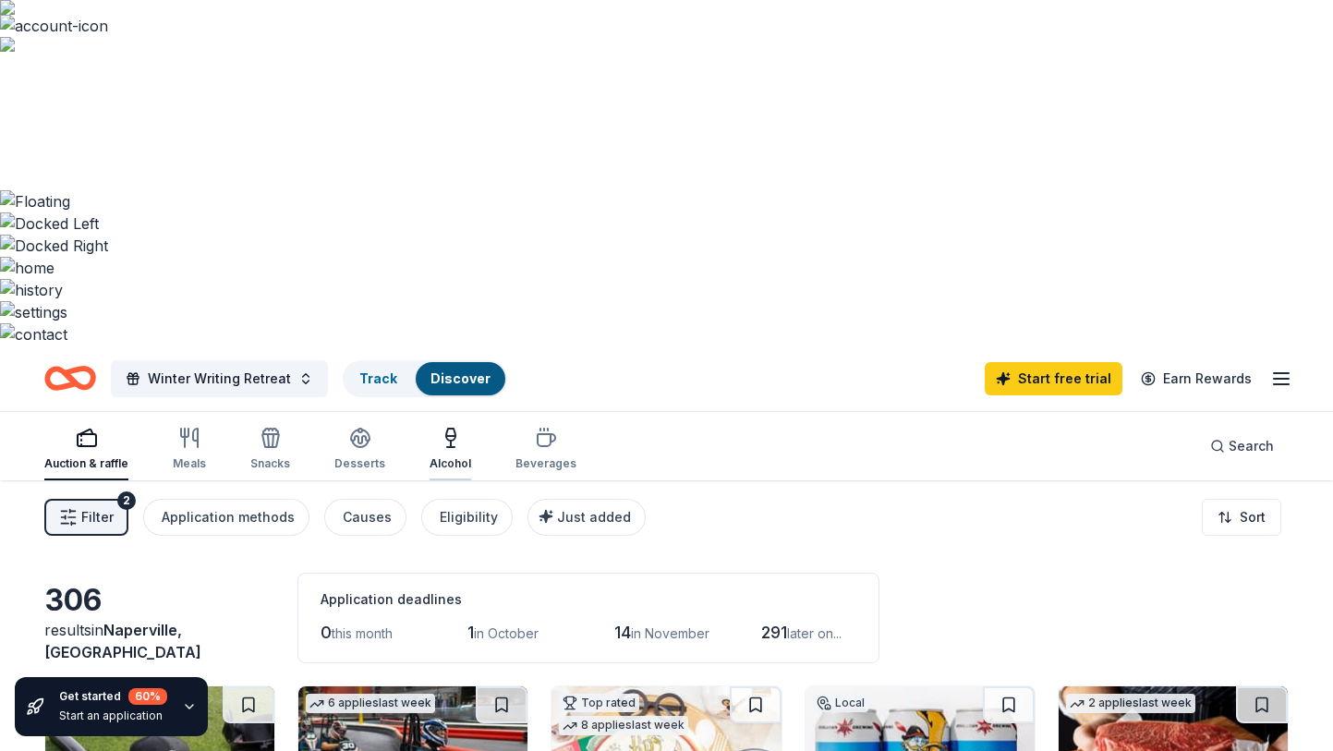
click at [449, 427] on div "Alcohol" at bounding box center [451, 449] width 42 height 44
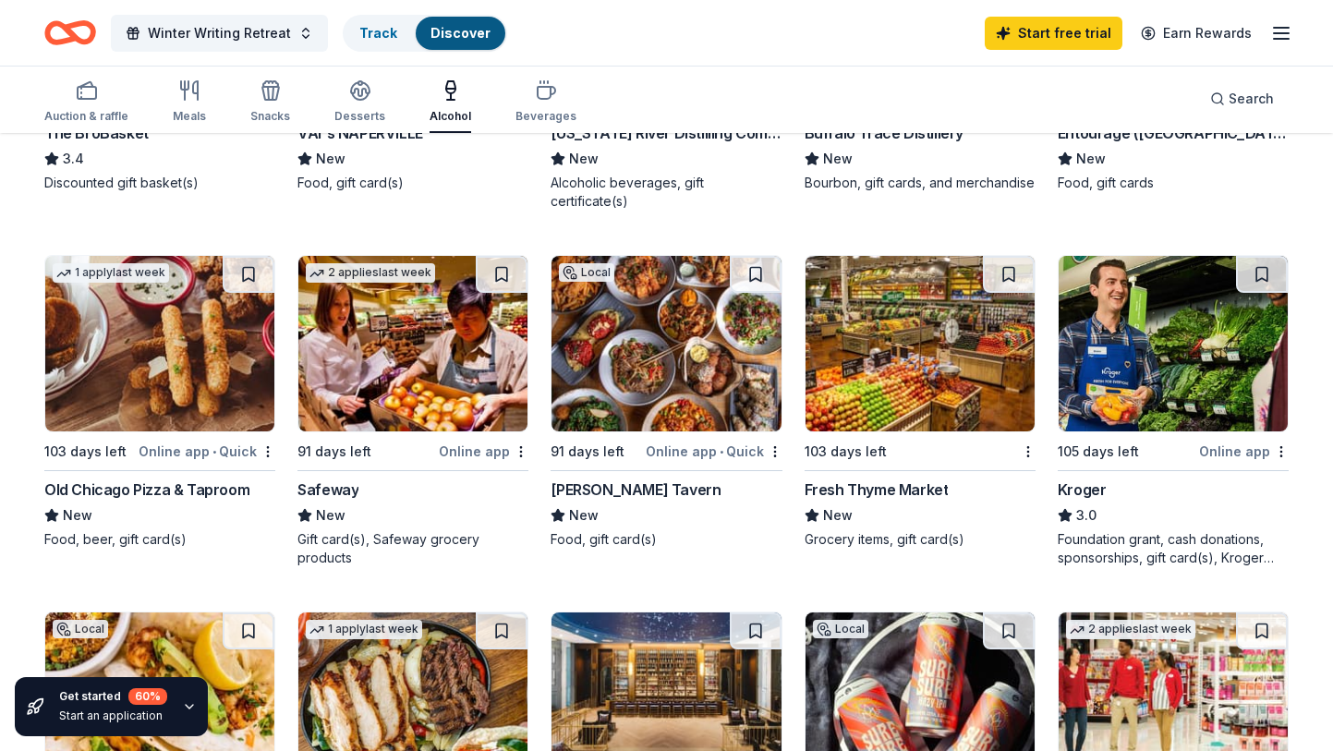
scroll to position [1336, 0]
